Goal: Navigation & Orientation: Find specific page/section

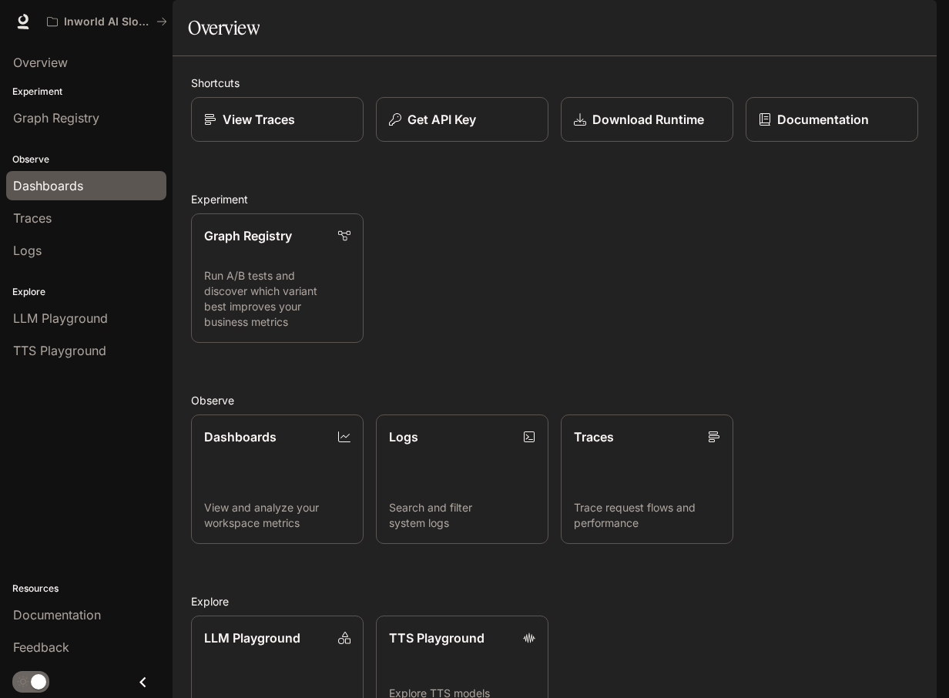
click at [57, 190] on span "Dashboards" at bounding box center [48, 185] width 70 height 18
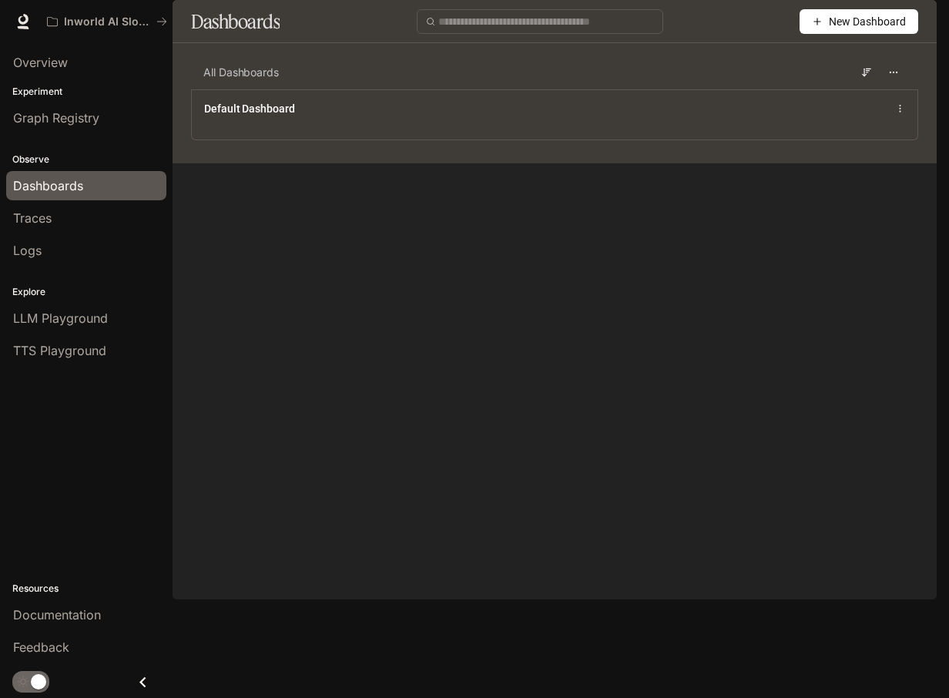
click at [438, 89] on div "All Dashboards" at bounding box center [554, 72] width 727 height 34
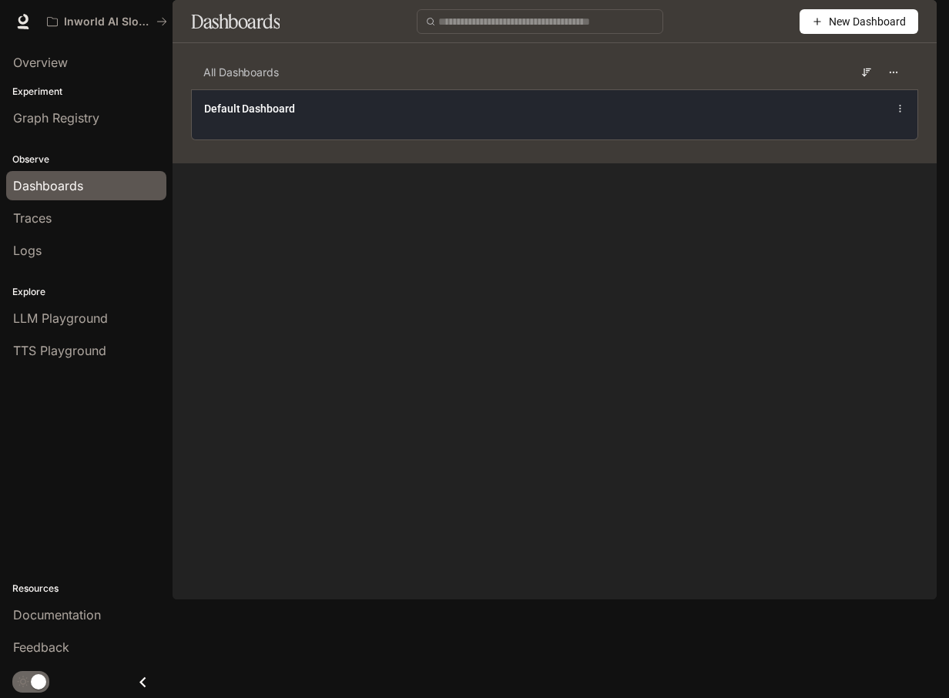
click at [444, 138] on div "Default Dashboard" at bounding box center [555, 114] width 726 height 50
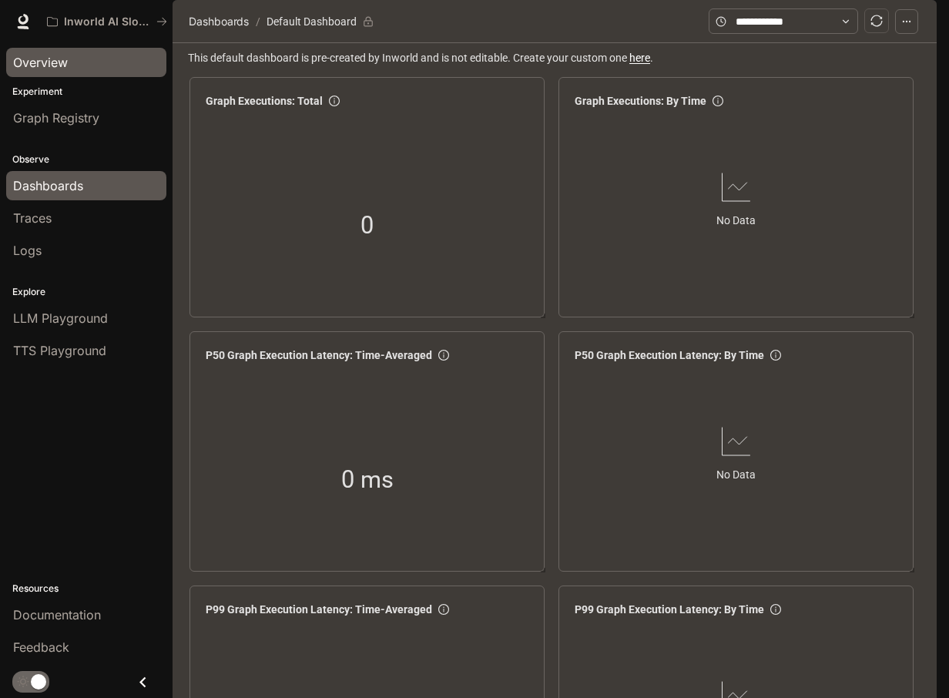
click at [46, 64] on span "Overview" at bounding box center [40, 62] width 55 height 18
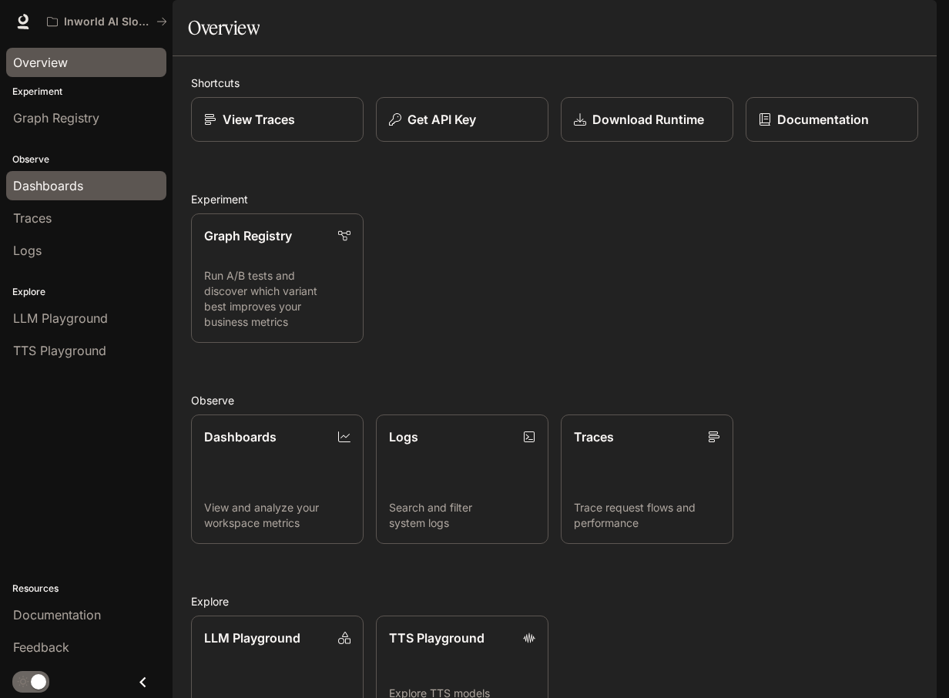
click at [59, 181] on span "Dashboards" at bounding box center [48, 185] width 70 height 18
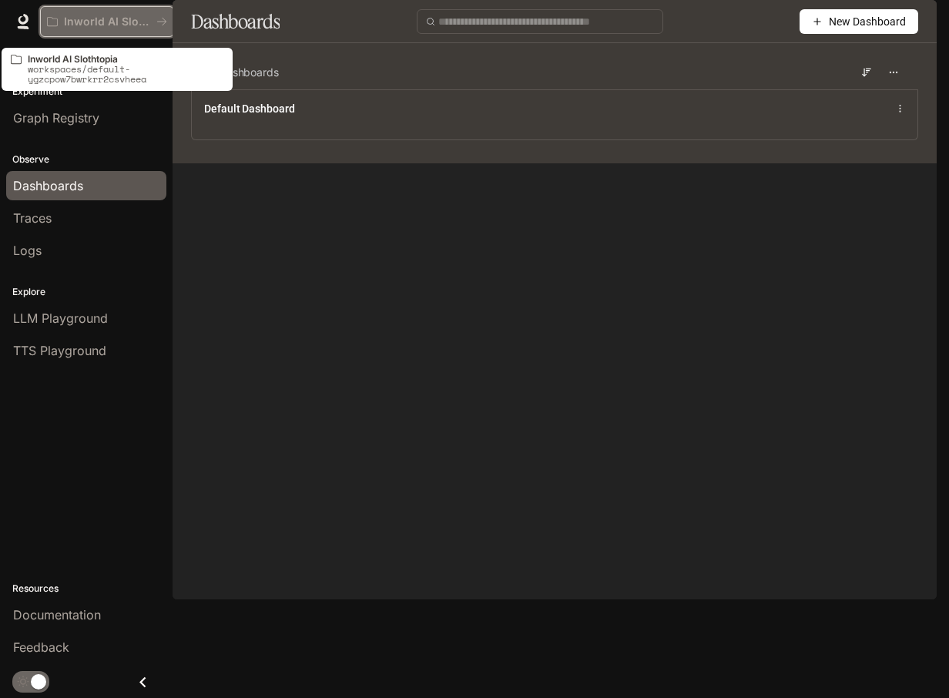
click at [108, 17] on p "Inworld AI Slothtopia" at bounding box center [107, 21] width 86 height 13
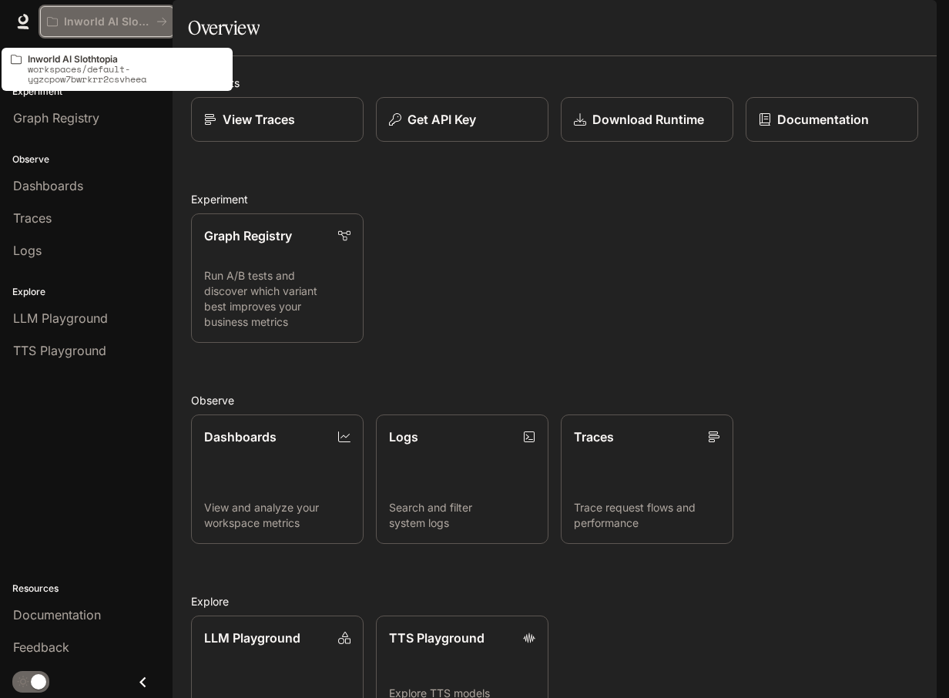
click at [84, 26] on p "Inworld AI Slothtopia" at bounding box center [107, 21] width 86 height 13
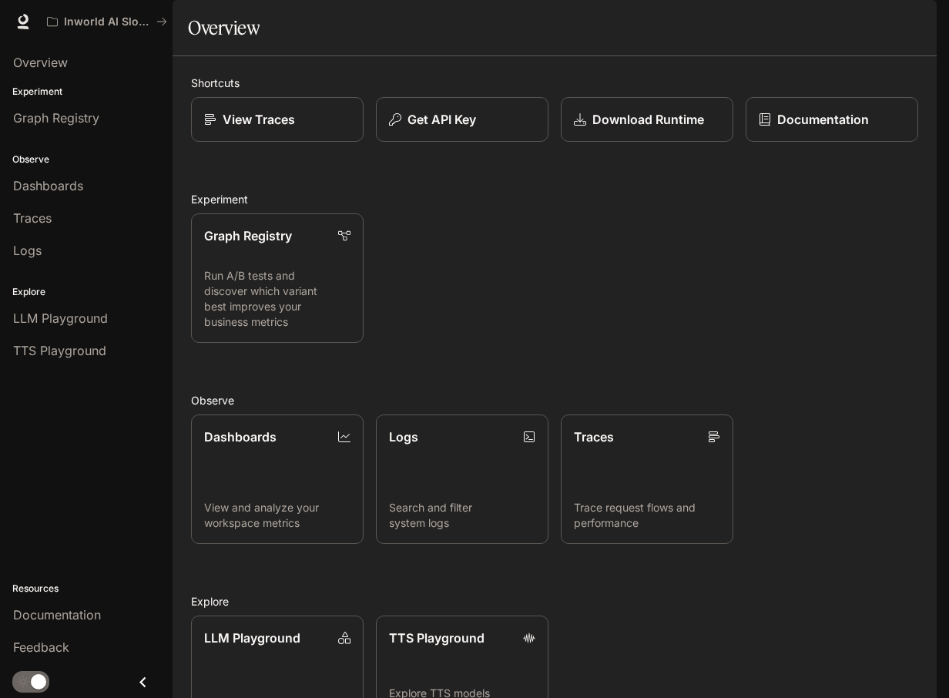
click at [25, 24] on icon at bounding box center [22, 21] width 15 height 15
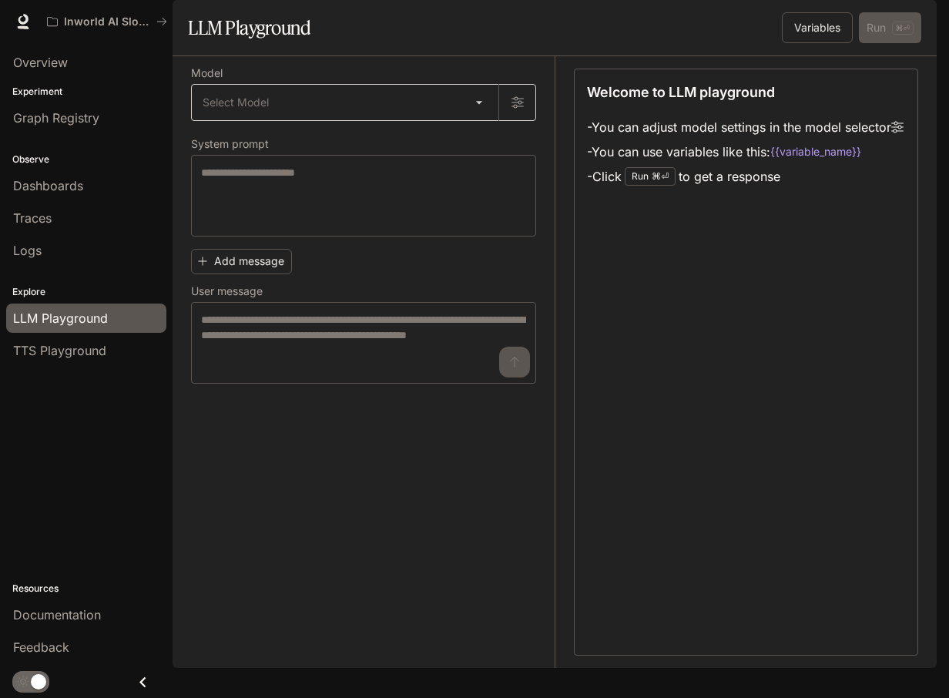
click at [411, 121] on div "Select Model ​" at bounding box center [363, 102] width 345 height 37
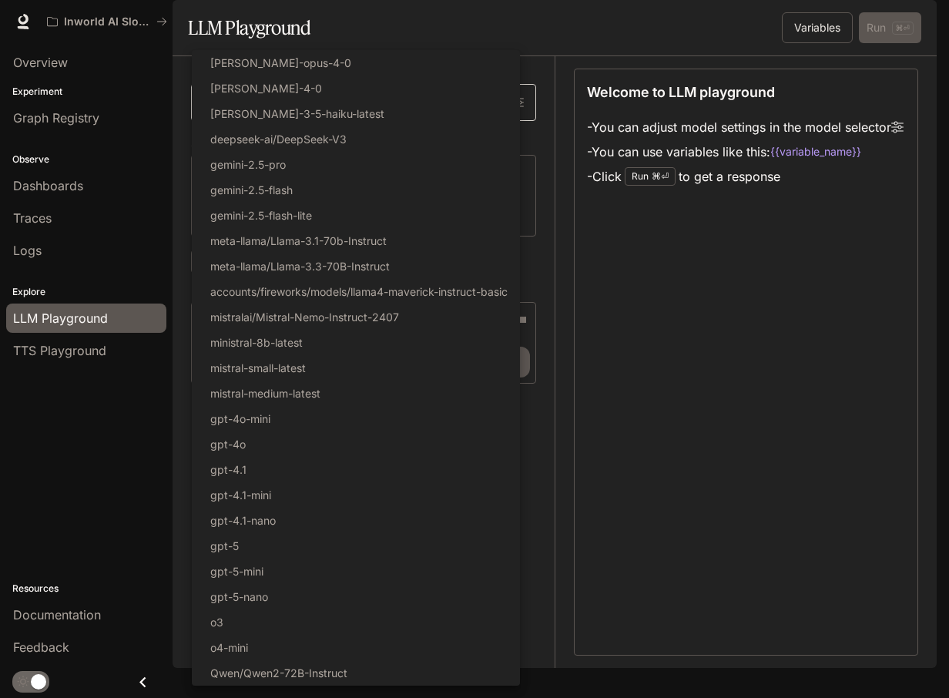
click at [478, 136] on body "Skip to main content Inworld AI Slothtopia Documentation Documentation Portal O…" at bounding box center [474, 349] width 949 height 698
click at [750, 296] on div at bounding box center [474, 349] width 949 height 698
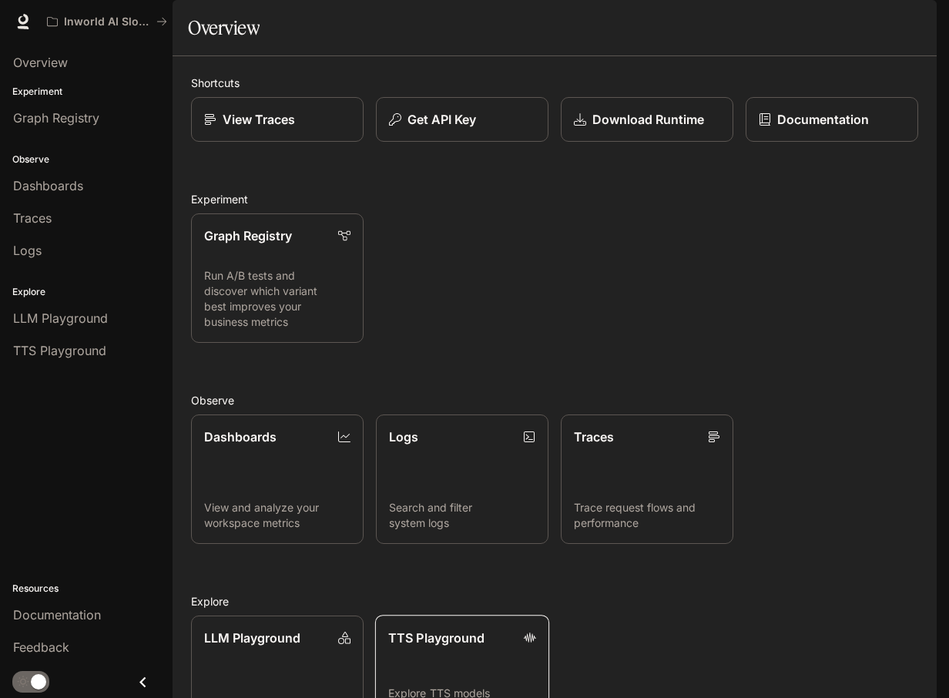
scroll to position [120, 0]
click at [459, 615] on link "TTS Playground Explore TTS models and test voice generation" at bounding box center [462, 680] width 174 height 131
click at [913, 16] on img "button" at bounding box center [915, 22] width 22 height 22
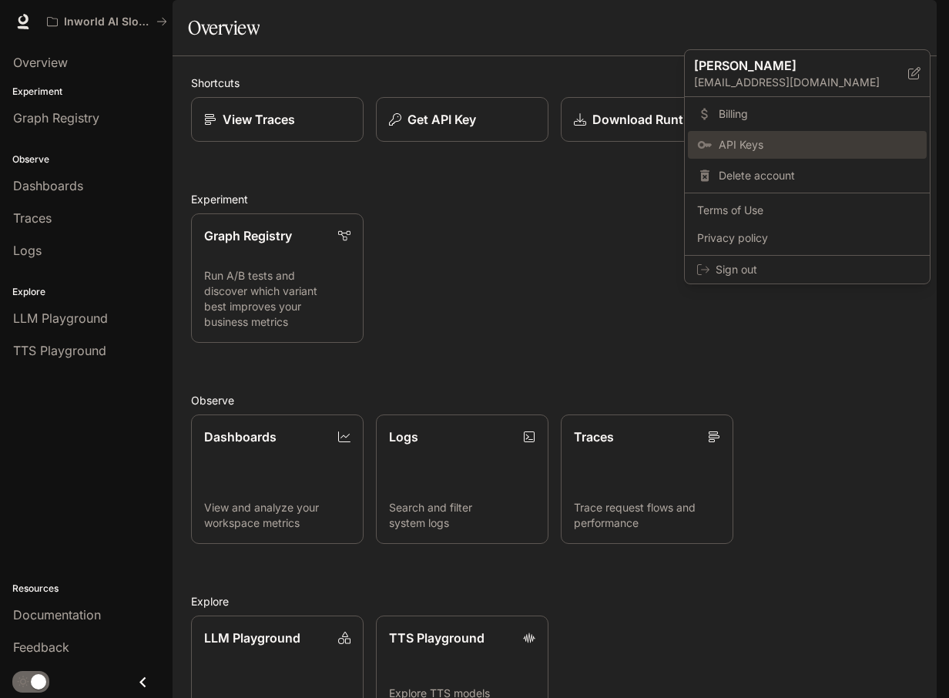
click at [720, 137] on span "API Keys" at bounding box center [818, 144] width 199 height 15
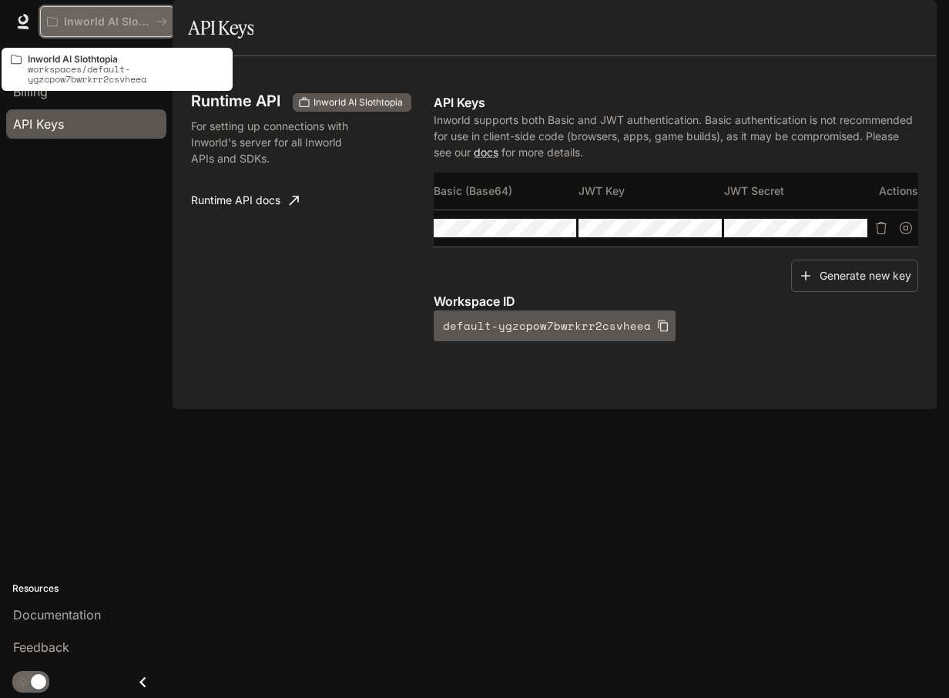
click at [76, 20] on p "Inworld AI Slothtopia" at bounding box center [107, 21] width 86 height 13
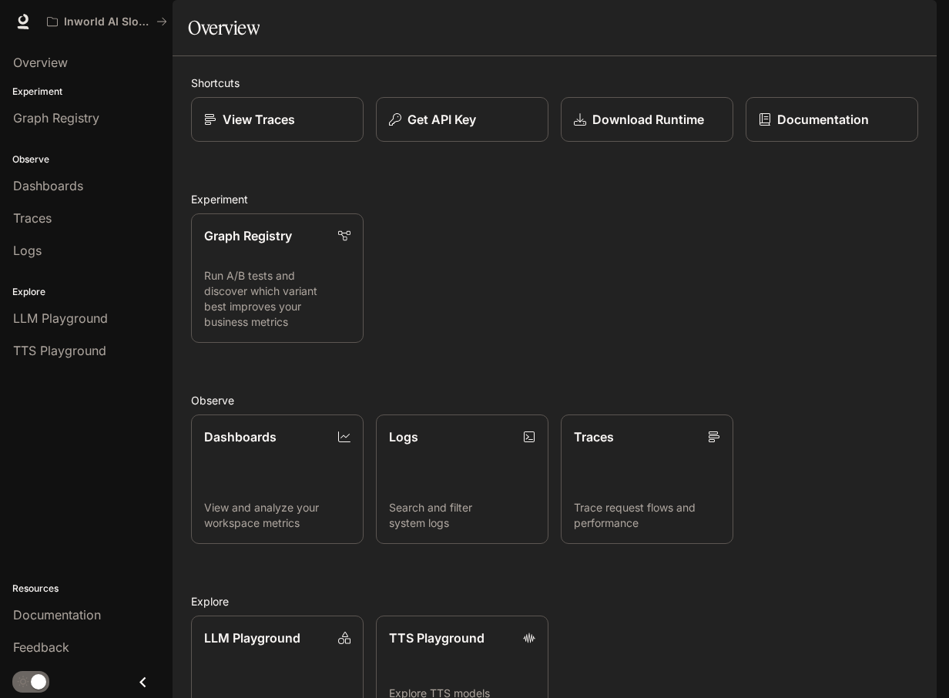
click at [27, 22] on icon at bounding box center [23, 19] width 10 height 11
click at [68, 176] on span "Dashboards" at bounding box center [48, 185] width 70 height 18
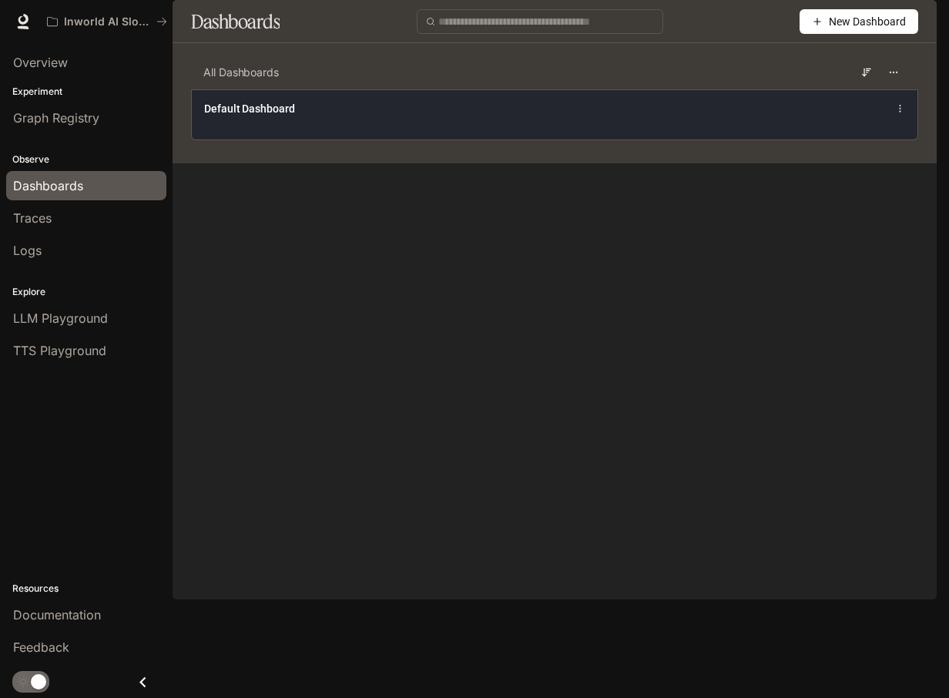
click at [385, 116] on div "Default Dashboard" at bounding box center [404, 108] width 400 height 15
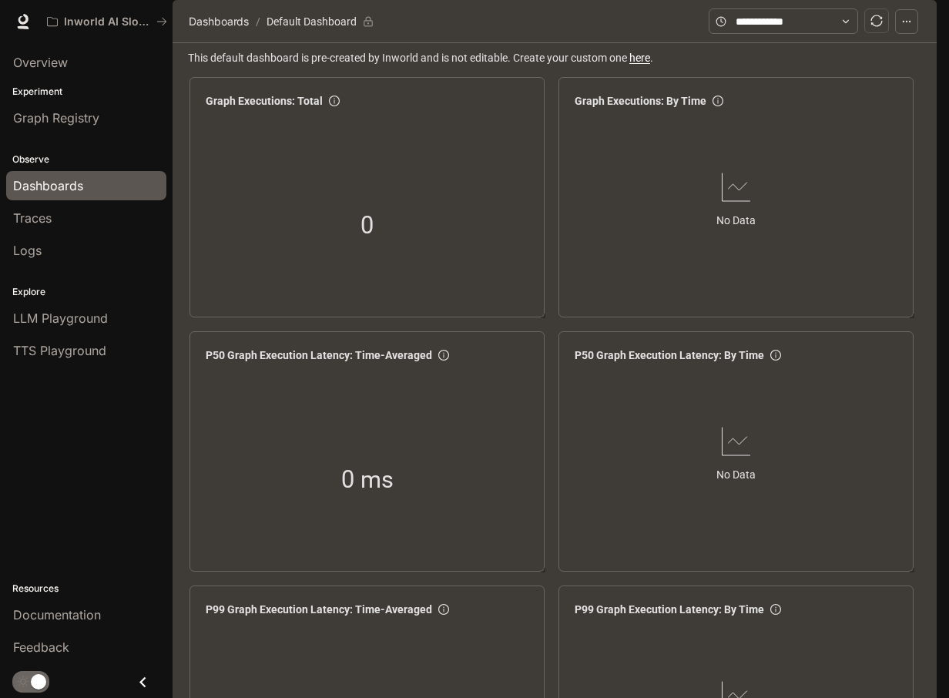
scroll to position [1811, 0]
click at [69, 124] on span "Graph Registry" at bounding box center [56, 118] width 86 height 18
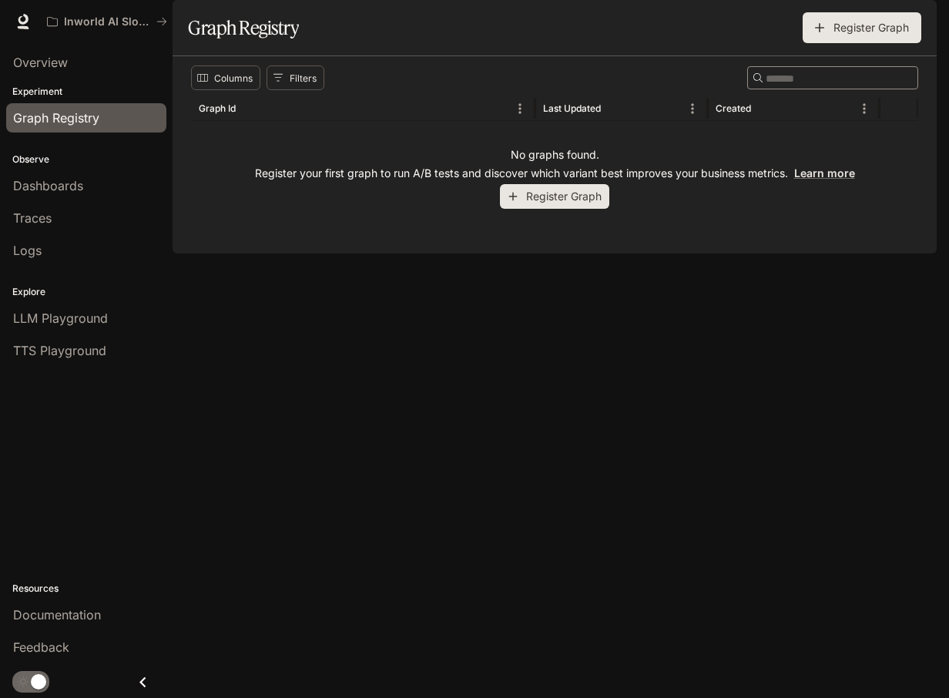
click at [76, 82] on div "Experiment Graph Registry" at bounding box center [86, 109] width 173 height 55
click at [65, 63] on span "Overview" at bounding box center [40, 62] width 55 height 18
